Goal: Information Seeking & Learning: Learn about a topic

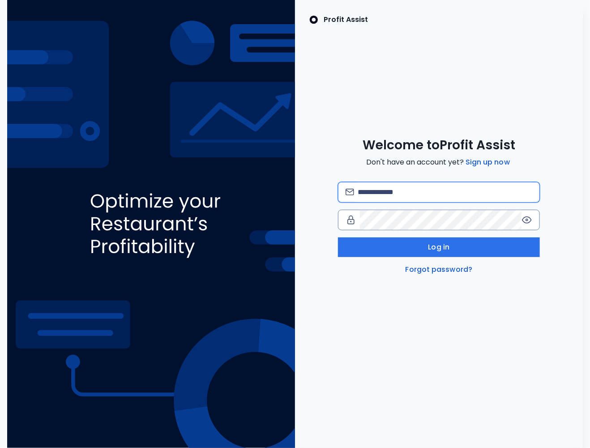
click at [407, 189] on input "email" at bounding box center [444, 193] width 174 height 20
type input "**********"
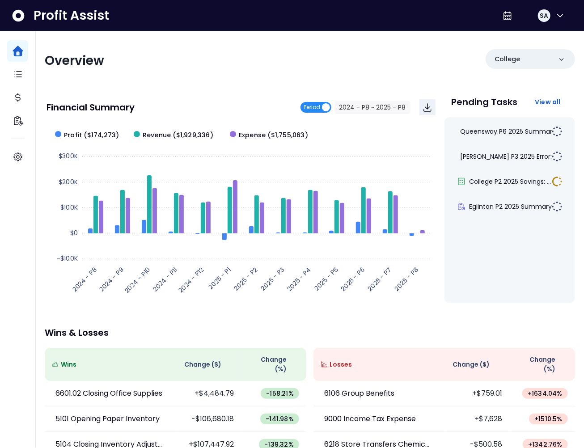
click at [321, 108] on span "Period" at bounding box center [312, 107] width 17 height 11
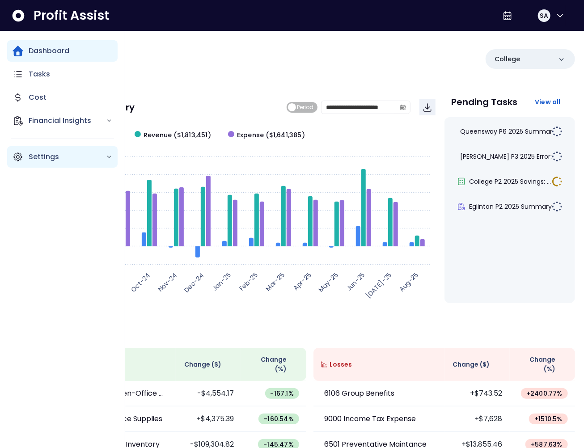
click at [19, 157] on icon "Main navigation" at bounding box center [18, 157] width 11 height 11
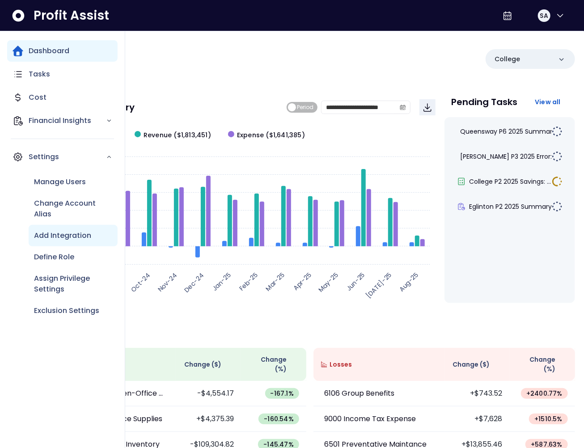
click at [59, 239] on p "Add Integration" at bounding box center [62, 235] width 57 height 11
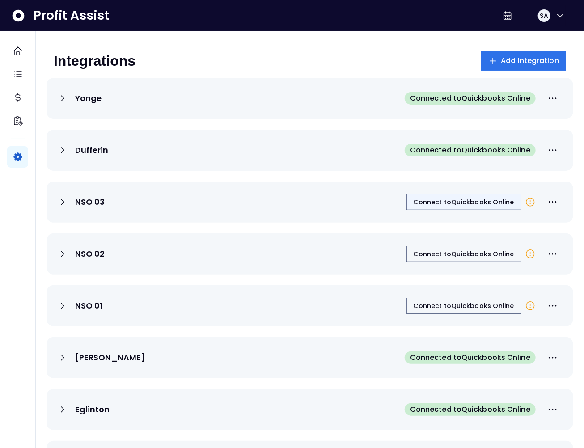
click at [466, 205] on span "Connect to Quickbooks Online" at bounding box center [464, 202] width 101 height 9
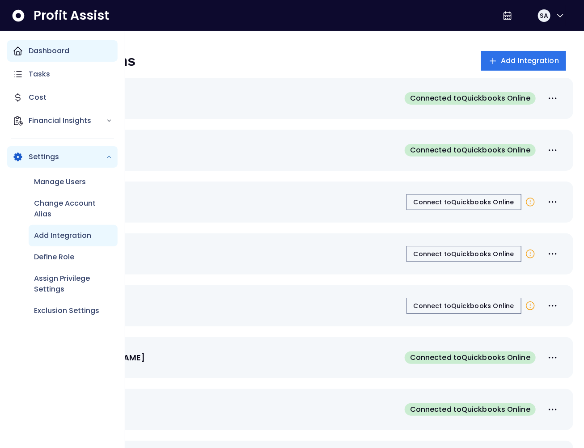
click at [26, 50] on div "Dashboard" at bounding box center [62, 50] width 111 height 21
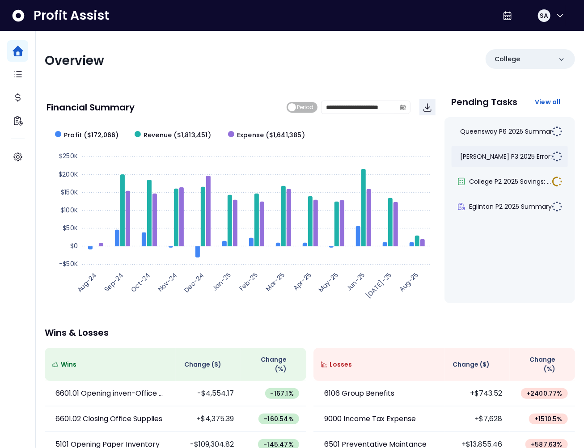
click at [500, 161] on span "[PERSON_NAME] P3 2025 Error: Mis..." at bounding box center [514, 156] width 107 height 9
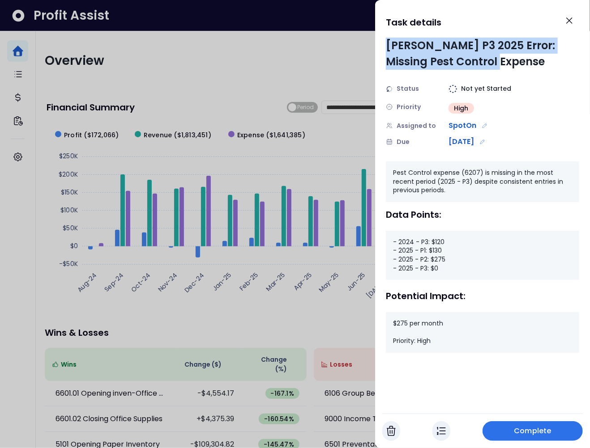
drag, startPoint x: 494, startPoint y: 59, endPoint x: 387, endPoint y: 42, distance: 108.7
click at [387, 42] on div "[PERSON_NAME] P3 2025 Error: Missing Pest Control Expense" at bounding box center [482, 54] width 193 height 32
click at [434, 49] on div "[PERSON_NAME] P3 2025 Error: Missing Pest Control Expense" at bounding box center [482, 54] width 193 height 32
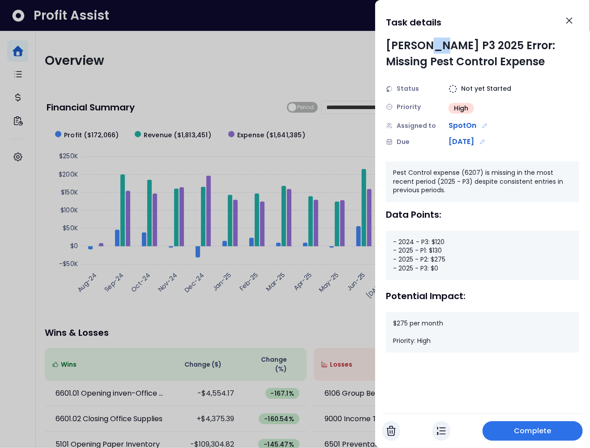
click at [434, 49] on div "[PERSON_NAME] P3 2025 Error: Missing Pest Control Expense" at bounding box center [482, 54] width 193 height 32
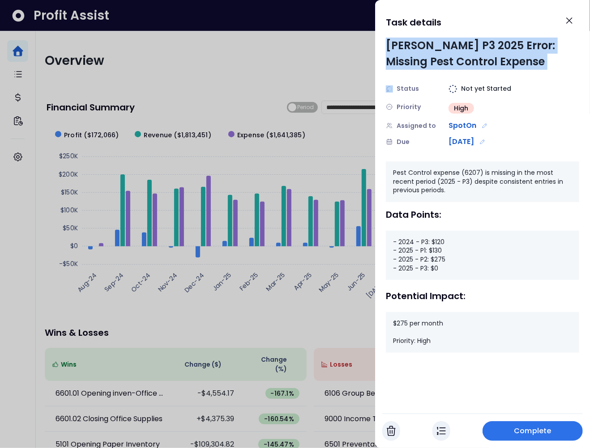
click at [434, 49] on div "[PERSON_NAME] P3 2025 Error: Missing Pest Control Expense" at bounding box center [482, 54] width 193 height 32
click at [520, 51] on div "[PERSON_NAME] P3 2025 Error: Missing Pest Control Expense" at bounding box center [482, 54] width 193 height 32
drag, startPoint x: 509, startPoint y: 46, endPoint x: 524, endPoint y: 67, distance: 25.3
click at [524, 67] on div "[PERSON_NAME] P3 2025 Error: Missing Pest Control Expense" at bounding box center [482, 54] width 193 height 32
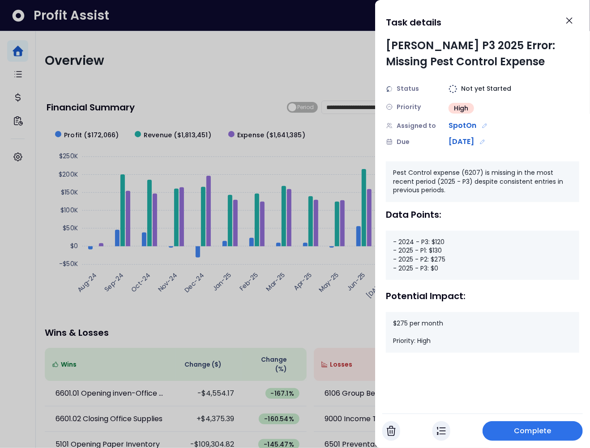
click at [452, 188] on div "Pest Control expense (6207) is missing in the most recent period (2025 - P3) de…" at bounding box center [482, 182] width 193 height 41
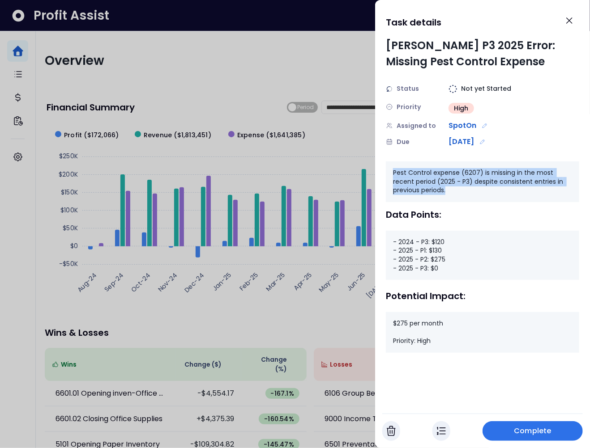
drag, startPoint x: 421, startPoint y: 185, endPoint x: 392, endPoint y: 167, distance: 33.8
click at [392, 167] on div "Pest Control expense (6207) is missing in the most recent period (2025 - P3) de…" at bounding box center [482, 182] width 193 height 41
click at [419, 174] on div "Pest Control expense (6207) is missing in the most recent period (2025 - P3) de…" at bounding box center [482, 182] width 193 height 41
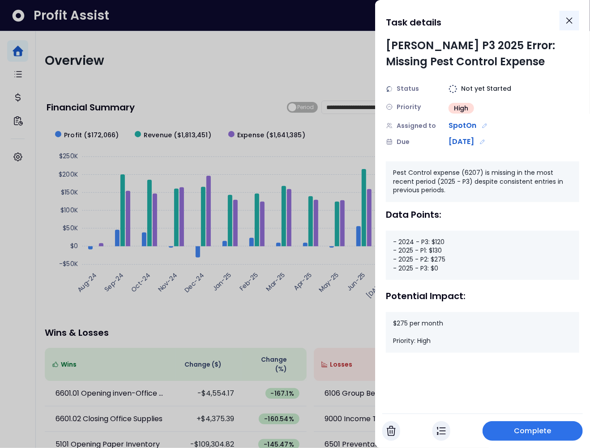
click at [577, 20] on button "Close" at bounding box center [569, 21] width 20 height 20
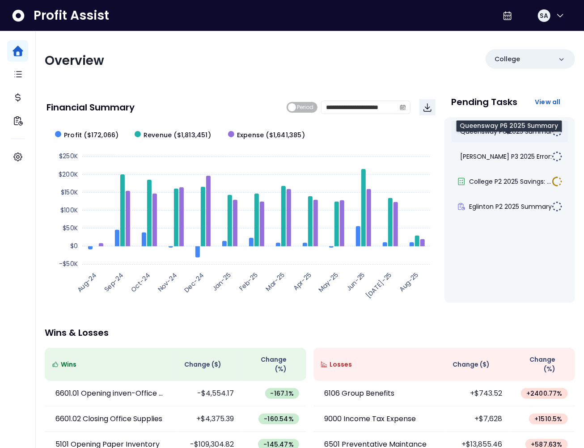
click at [506, 128] on span "Queensway P6 2025 Summary" at bounding box center [509, 131] width 96 height 9
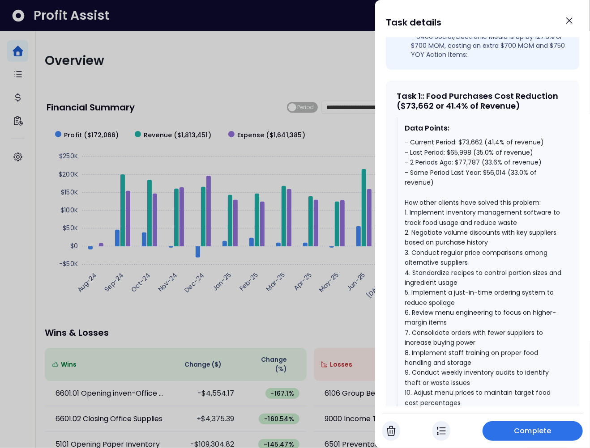
scroll to position [352, 0]
click at [502, 196] on div "- Current Period: $73,662 (41.4% of revenue) - Last Period: $65,998 (35.0% of r…" at bounding box center [482, 272] width 157 height 271
click at [490, 189] on div "- Current Period: $73,662 (41.4% of revenue) - Last Period: $65,998 (35.0% of r…" at bounding box center [482, 272] width 157 height 271
click at [487, 171] on div "- Current Period: $73,662 (41.4% of revenue) - Last Period: $65,998 (35.0% of r…" at bounding box center [482, 272] width 157 height 271
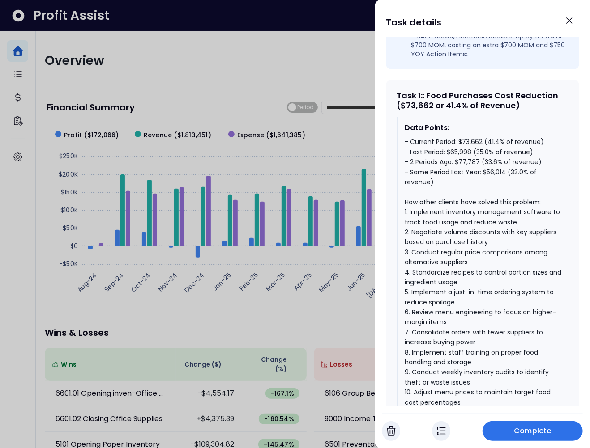
click at [482, 161] on div "- Current Period: $73,662 (41.4% of revenue) - Last Period: $65,998 (35.0% of r…" at bounding box center [482, 272] width 157 height 271
click at [494, 149] on div "- Current Period: $73,662 (41.4% of revenue) - Last Period: $65,998 (35.0% of r…" at bounding box center [482, 272] width 157 height 271
click at [485, 159] on div "- Current Period: $73,662 (41.4% of revenue) - Last Period: $65,998 (35.0% of r…" at bounding box center [482, 272] width 157 height 271
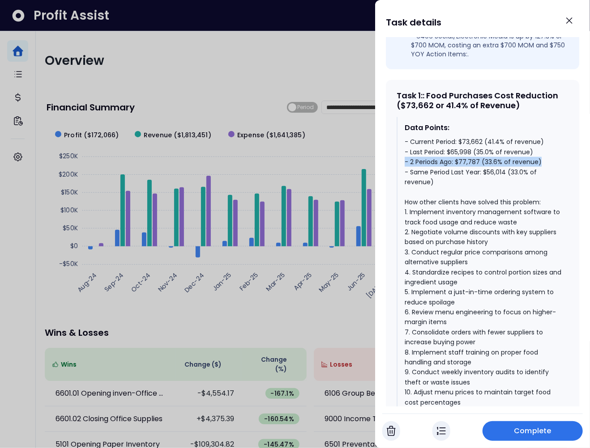
drag, startPoint x: 544, startPoint y: 170, endPoint x: 399, endPoint y: 170, distance: 145.4
click at [399, 170] on div "Data Points: - Current Period: $73,662 (41.4% of revenue) - Last Period: $65,99…" at bounding box center [482, 265] width 172 height 296
click at [513, 160] on div "- Current Period: $73,662 (41.4% of revenue) - Last Period: $65,998 (35.0% of r…" at bounding box center [482, 272] width 157 height 271
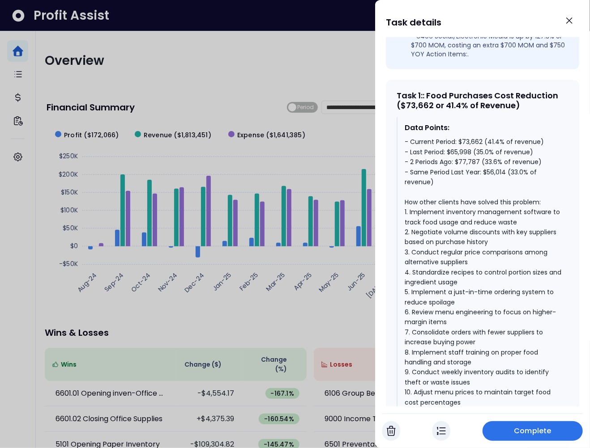
click at [490, 151] on div "- Current Period: $73,662 (41.4% of revenue) - Last Period: $65,998 (35.0% of r…" at bounding box center [482, 272] width 157 height 271
click at [535, 153] on div "- Current Period: $73,662 (41.4% of revenue) - Last Period: $65,998 (35.0% of r…" at bounding box center [482, 272] width 157 height 271
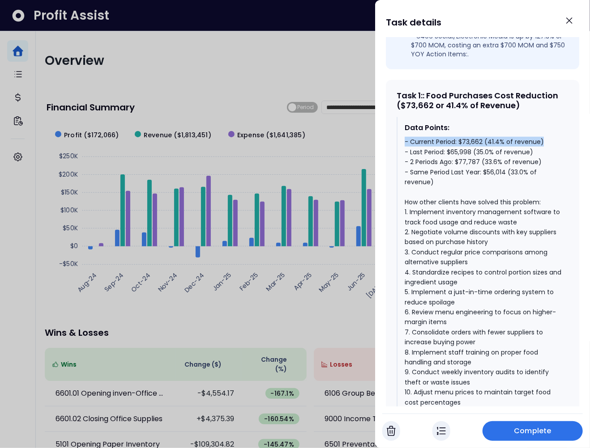
drag, startPoint x: 544, startPoint y: 152, endPoint x: 389, endPoint y: 149, distance: 154.4
click at [389, 149] on div "Task 1 : : Food Purchases Cost Reduction ($73,662 or 41.4% of Revenue) Data Poi…" at bounding box center [482, 284] width 193 height 409
click at [441, 157] on div "- Current Period: $73,662 (41.4% of revenue) - Last Period: $65,998 (35.0% of r…" at bounding box center [482, 272] width 157 height 271
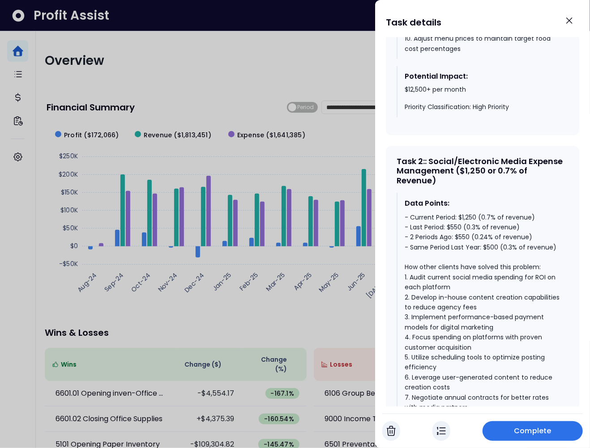
scroll to position [736, 0]
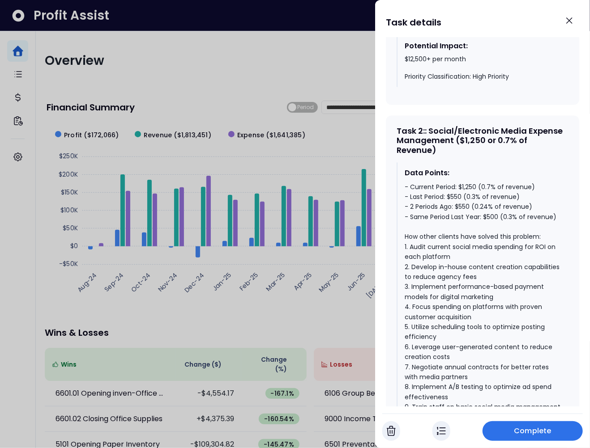
click at [483, 225] on div "- Current Period: $1,250 (0.7% of revenue) - Last Period: $550 (0.3% of revenue…" at bounding box center [482, 308] width 157 height 251
click at [464, 217] on div "- Current Period: $1,250 (0.7% of revenue) - Last Period: $550 (0.3% of revenue…" at bounding box center [482, 308] width 157 height 251
click at [466, 192] on div "- Current Period: $1,250 (0.7% of revenue) - Last Period: $550 (0.3% of revenue…" at bounding box center [482, 308] width 157 height 251
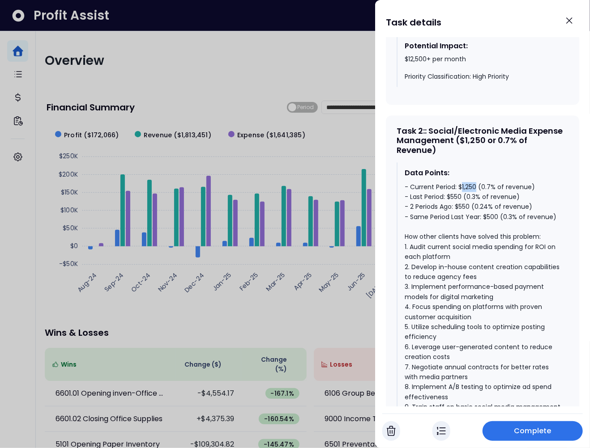
click at [466, 192] on div "- Current Period: $1,250 (0.7% of revenue) - Last Period: $550 (0.3% of revenue…" at bounding box center [482, 308] width 157 height 251
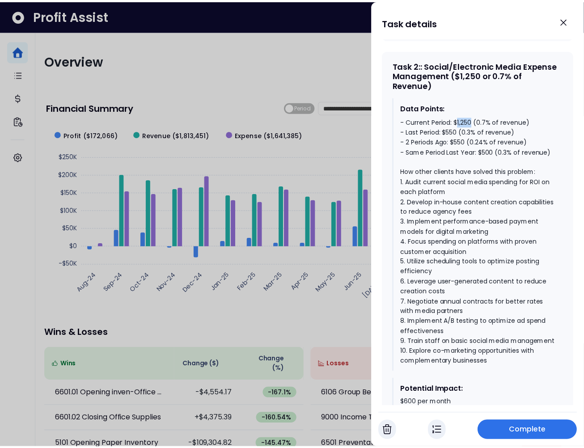
scroll to position [800, 0]
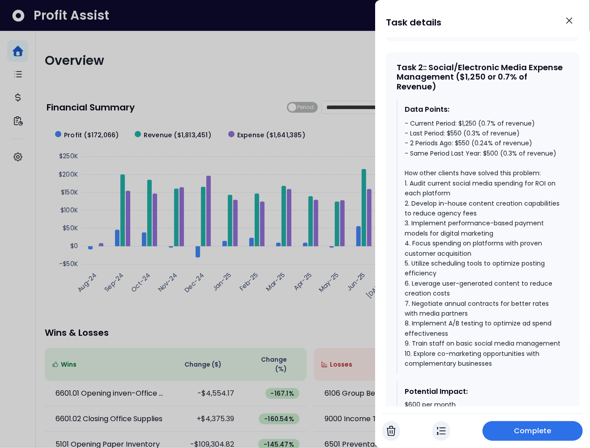
click at [424, 211] on div "- Current Period: $1,250 (0.7% of revenue) - Last Period: $550 (0.3% of revenue…" at bounding box center [482, 244] width 157 height 251
click at [391, 217] on div "Task 2 : : Social/Electronic Media Expense Management ($1,250 or 0.7% of Revenu…" at bounding box center [482, 251] width 193 height 399
click at [228, 105] on div at bounding box center [295, 224] width 590 height 448
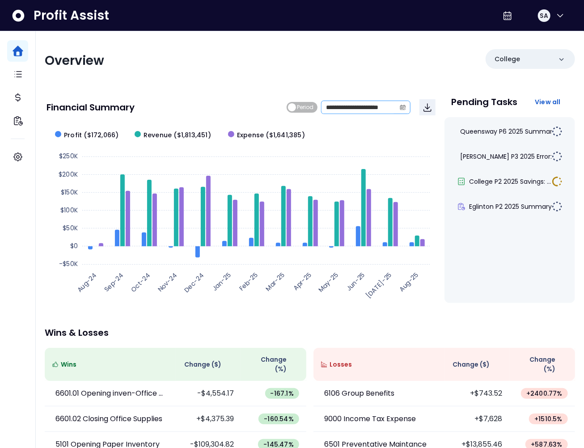
click at [401, 108] on icon "calendar" at bounding box center [402, 108] width 3 height 2
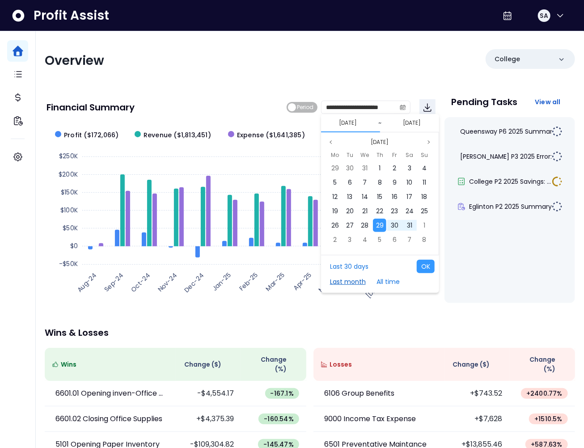
click at [355, 282] on button "Last month" at bounding box center [348, 281] width 45 height 13
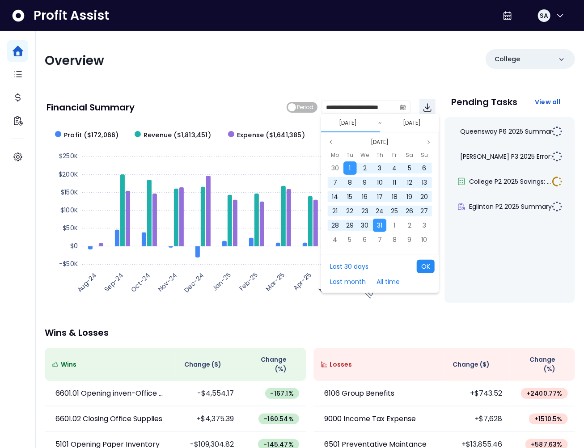
click at [432, 268] on button "OK" at bounding box center [426, 266] width 18 height 13
type input "**********"
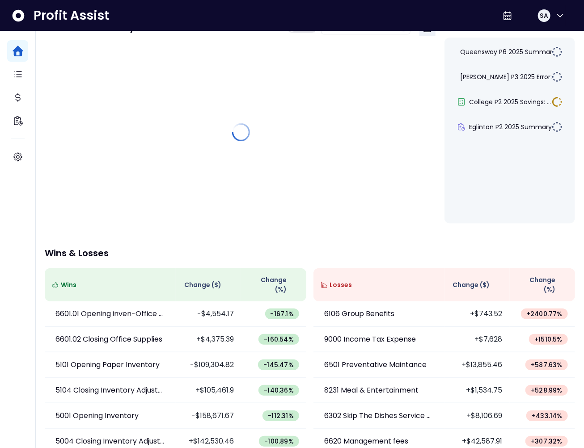
scroll to position [85, 0]
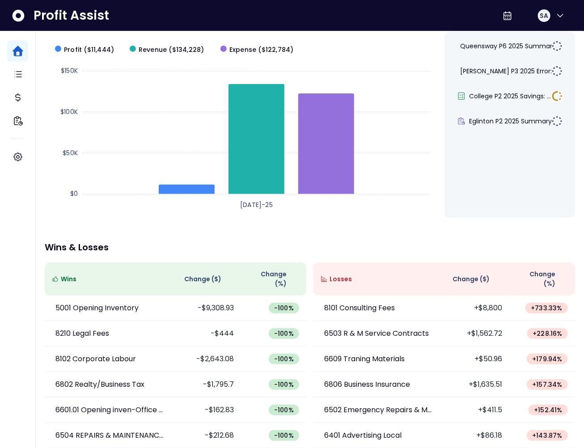
click at [470, 275] on span "Change ( $ )" at bounding box center [471, 279] width 37 height 9
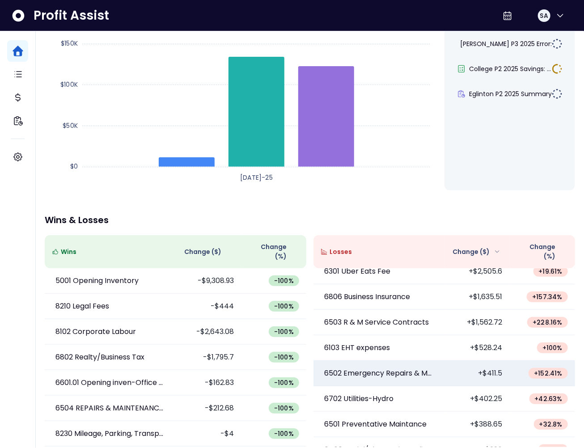
scroll to position [36, 0]
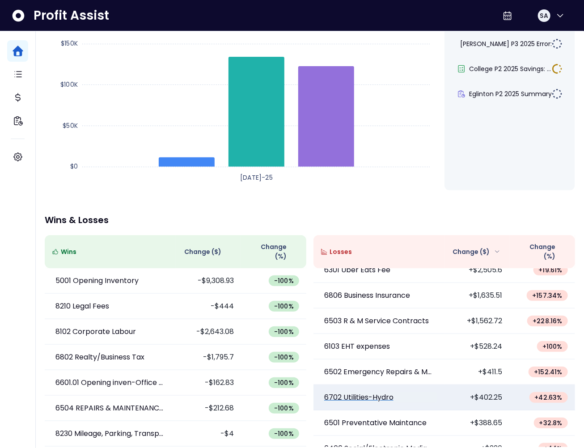
click at [374, 392] on p "6702 Utilities-Hydro" at bounding box center [358, 397] width 69 height 11
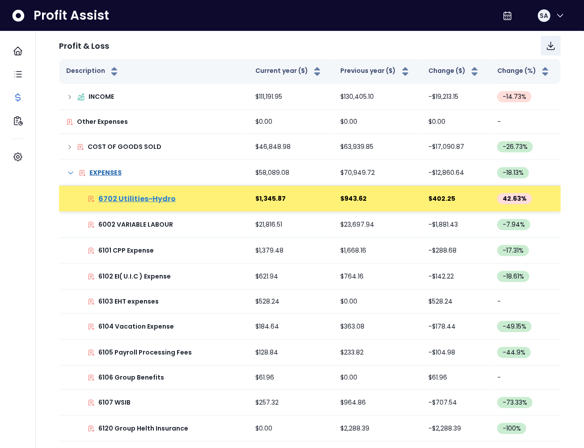
click at [151, 199] on p "6702 Utilities-Hydro" at bounding box center [136, 199] width 77 height 11
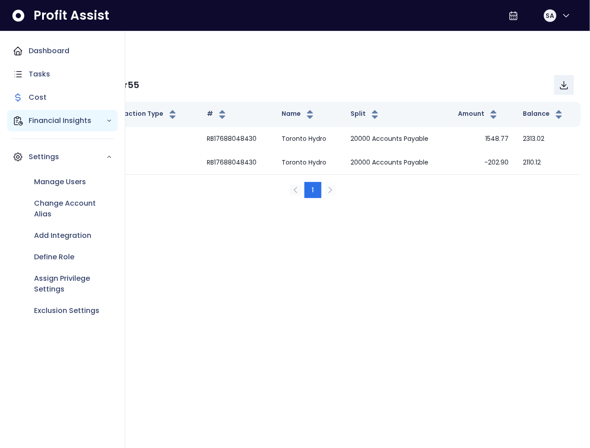
click at [23, 122] on div "Financial Insights" at bounding box center [62, 120] width 111 height 21
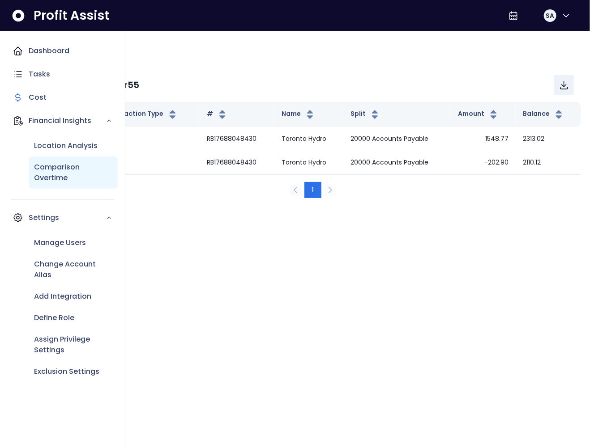
click at [56, 170] on p "Comparison Overtime" at bounding box center [73, 172] width 78 height 21
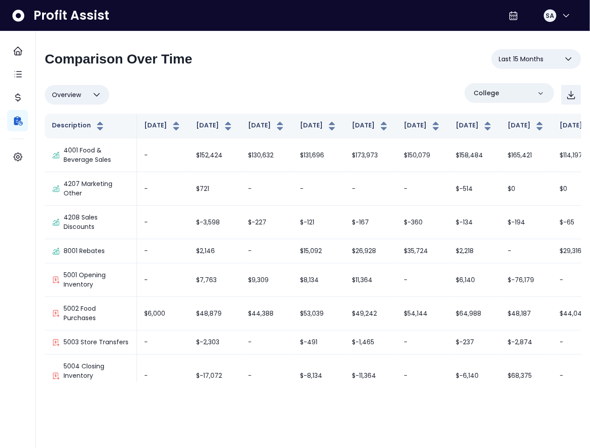
click at [349, 75] on div "**********" at bounding box center [313, 62] width 536 height 27
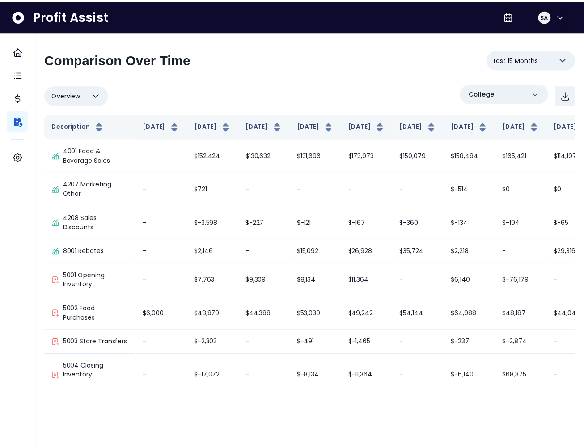
scroll to position [2024, 0]
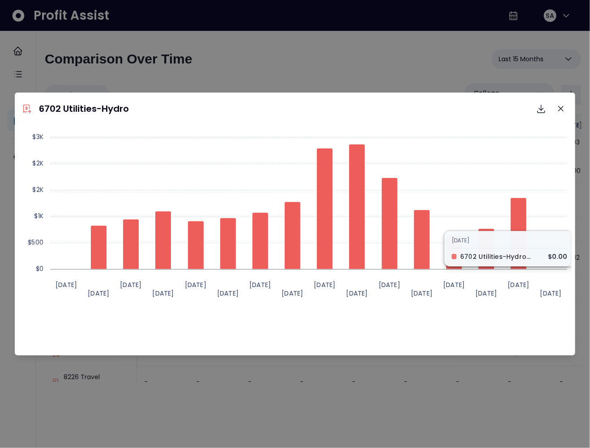
click at [433, 328] on div "Created with Highcharts 11.4.[DATE] [DATE] [DATE] [DATE] [DATE] [DATE] [DATE] […" at bounding box center [294, 240] width 553 height 224
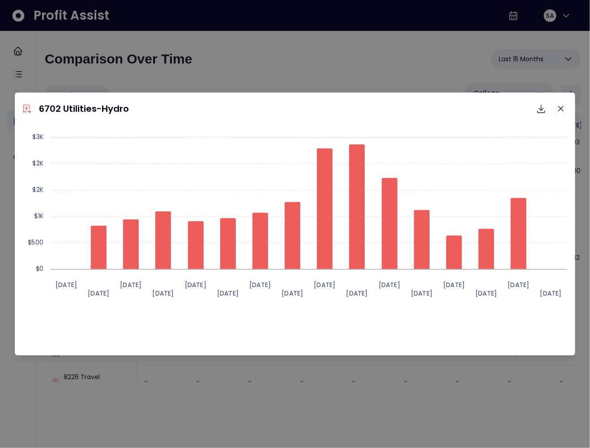
click at [89, 77] on div "6702 Utilities-Hydro Download SVG Download PNG Download CSV Created with Highch…" at bounding box center [295, 224] width 590 height 448
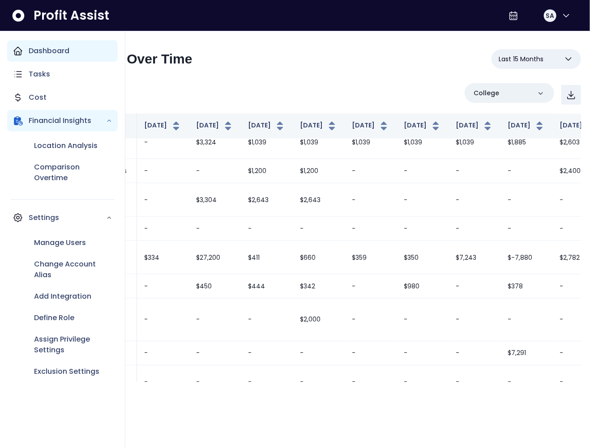
click at [16, 53] on icon "Main navigation" at bounding box center [18, 51] width 8 height 8
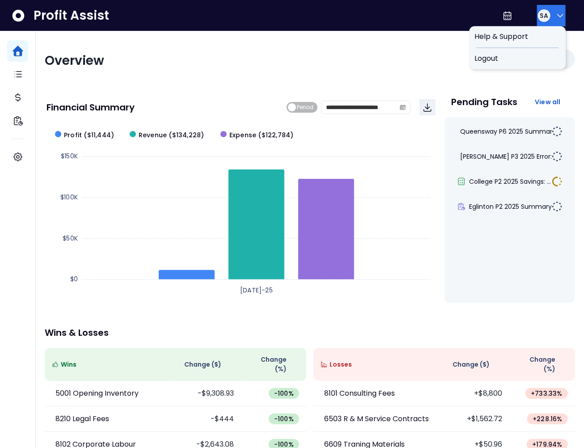
click at [541, 13] on span "SA" at bounding box center [544, 15] width 8 height 9
click at [531, 52] on div "Logout" at bounding box center [518, 58] width 97 height 21
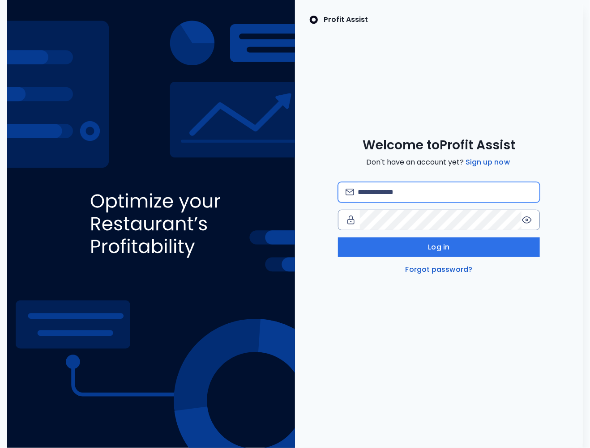
click at [383, 190] on input "email" at bounding box center [444, 193] width 174 height 20
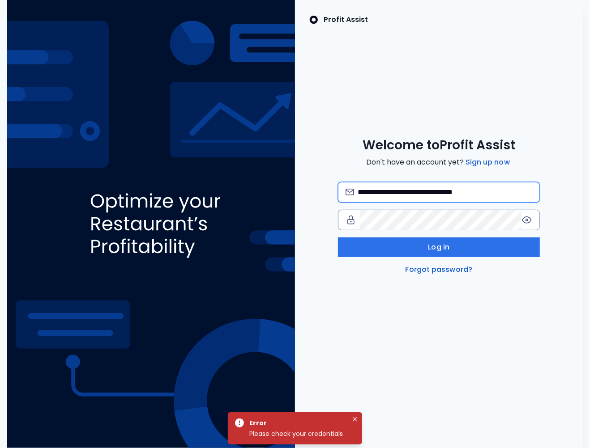
drag, startPoint x: 463, startPoint y: 192, endPoint x: 417, endPoint y: 191, distance: 46.1
click at [417, 191] on input "**********" at bounding box center [444, 193] width 174 height 20
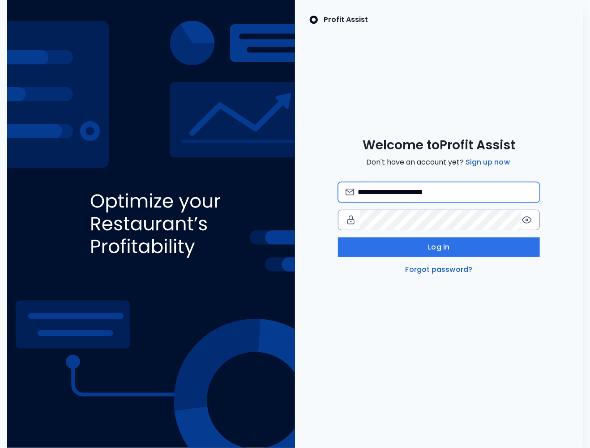
click at [430, 191] on input "**********" at bounding box center [444, 193] width 174 height 20
type input "**********"
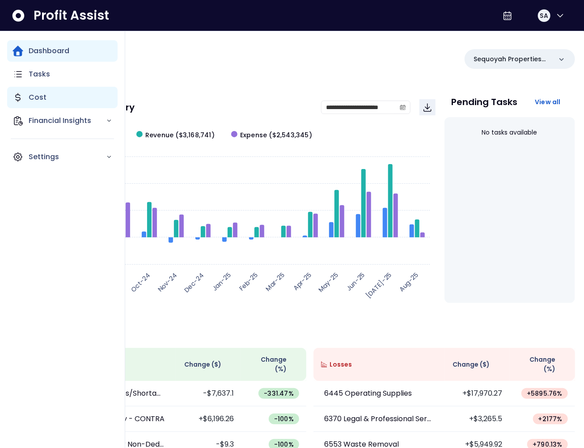
click at [30, 89] on div "Cost" at bounding box center [62, 97] width 111 height 21
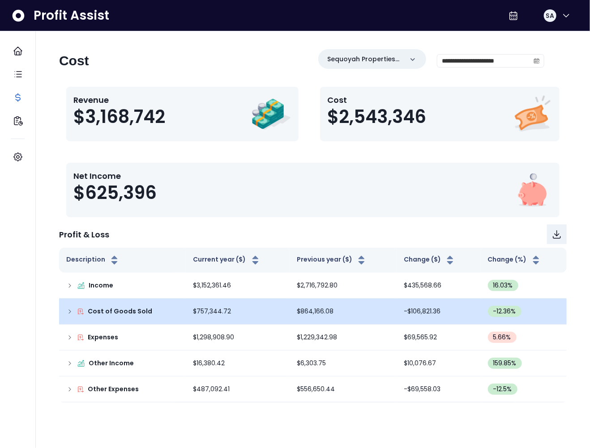
click at [71, 311] on icon at bounding box center [69, 311] width 7 height 7
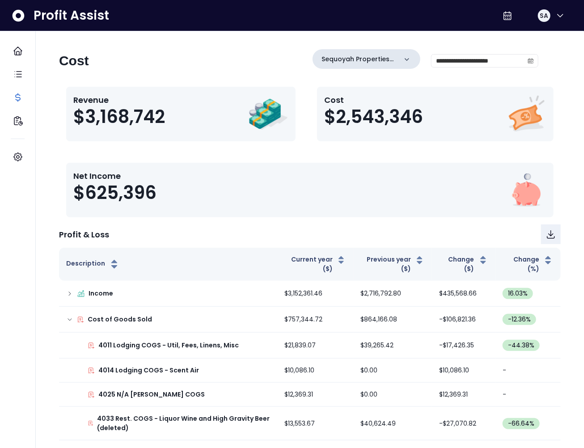
click at [349, 56] on p "Sequoyah Properties LLC" at bounding box center [360, 59] width 76 height 9
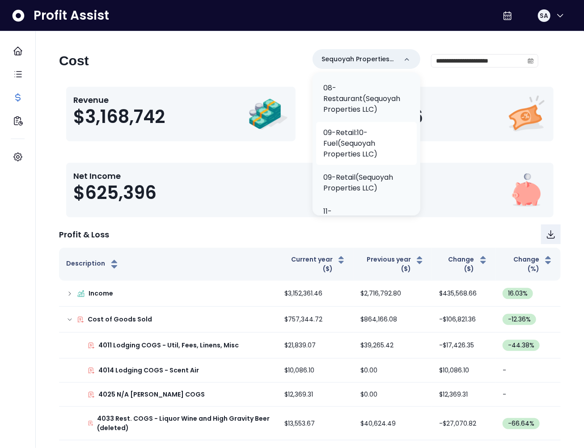
scroll to position [240, 0]
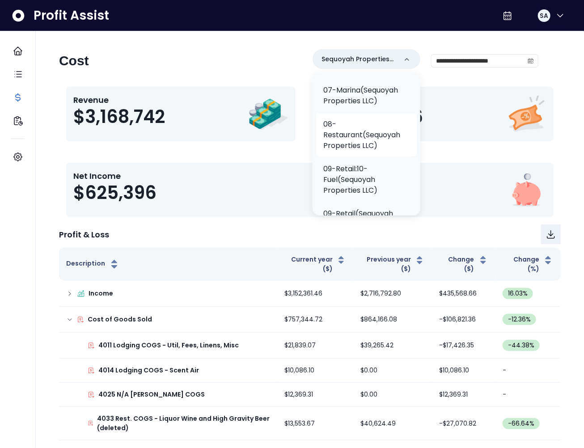
click at [369, 147] on p "08-Restaurant(Sequoyah Properties LLC)" at bounding box center [366, 135] width 86 height 32
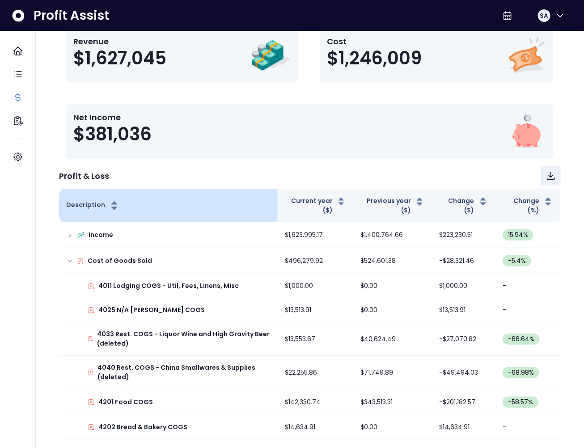
scroll to position [58, 0]
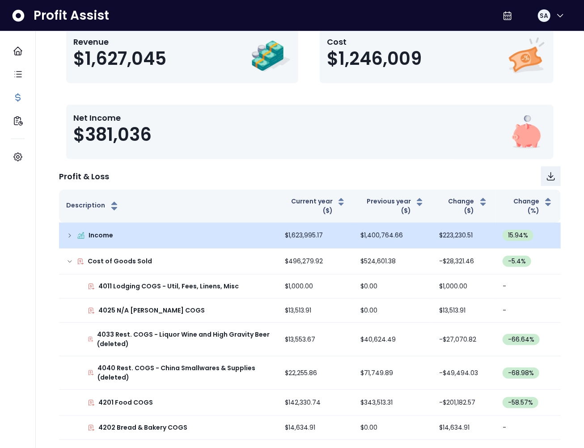
click at [69, 238] on icon at bounding box center [69, 235] width 7 height 7
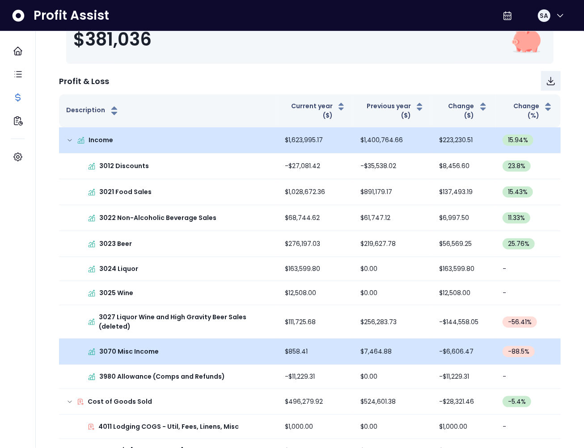
scroll to position [254, 0]
